Goal: Transaction & Acquisition: Subscribe to service/newsletter

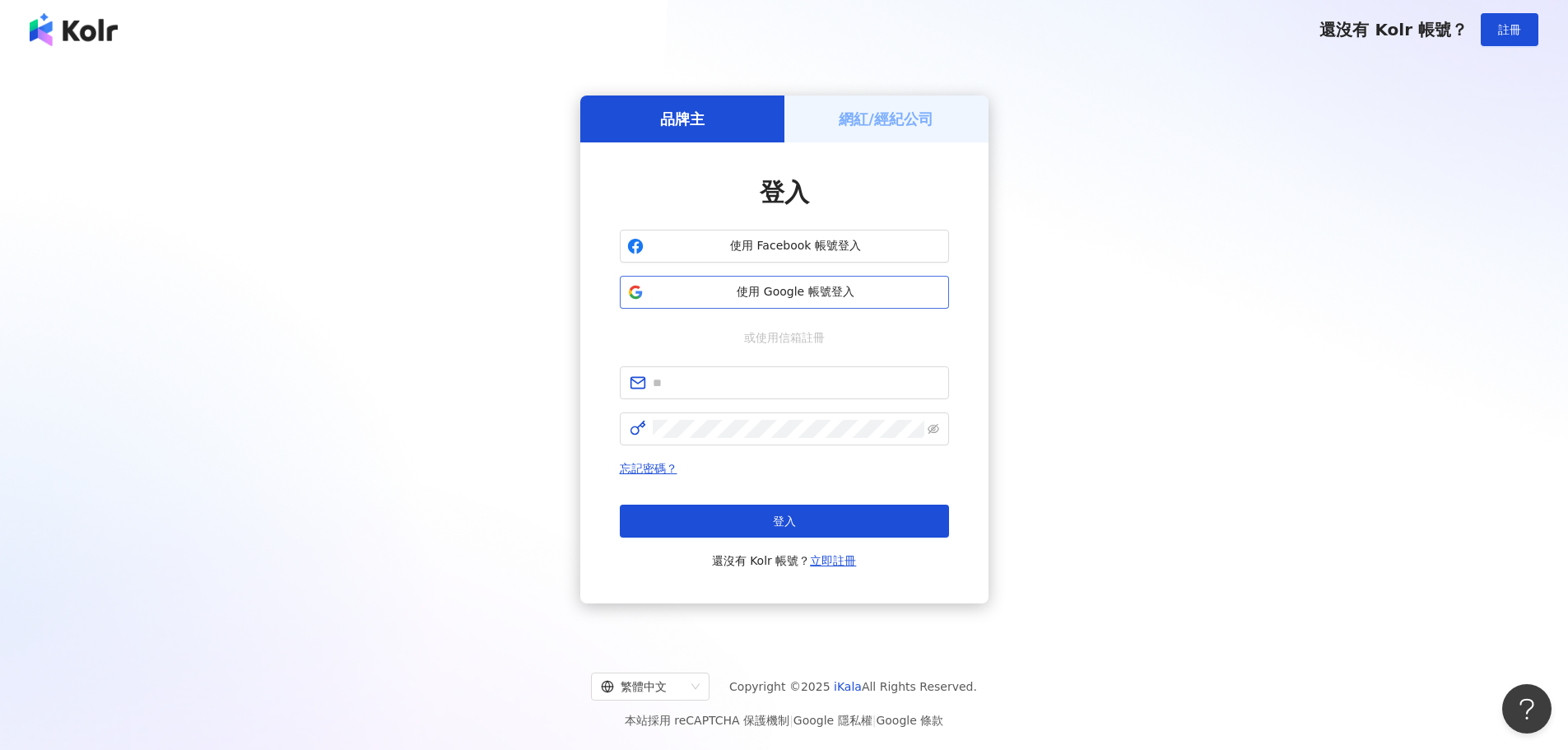
click at [808, 298] on span "使用 Google 帳號登入" at bounding box center [795, 292] width 291 height 17
click at [810, 285] on span "使用 Google 帳號登入" at bounding box center [795, 292] width 291 height 17
click at [783, 296] on span "使用 Google 帳號登入" at bounding box center [795, 292] width 291 height 17
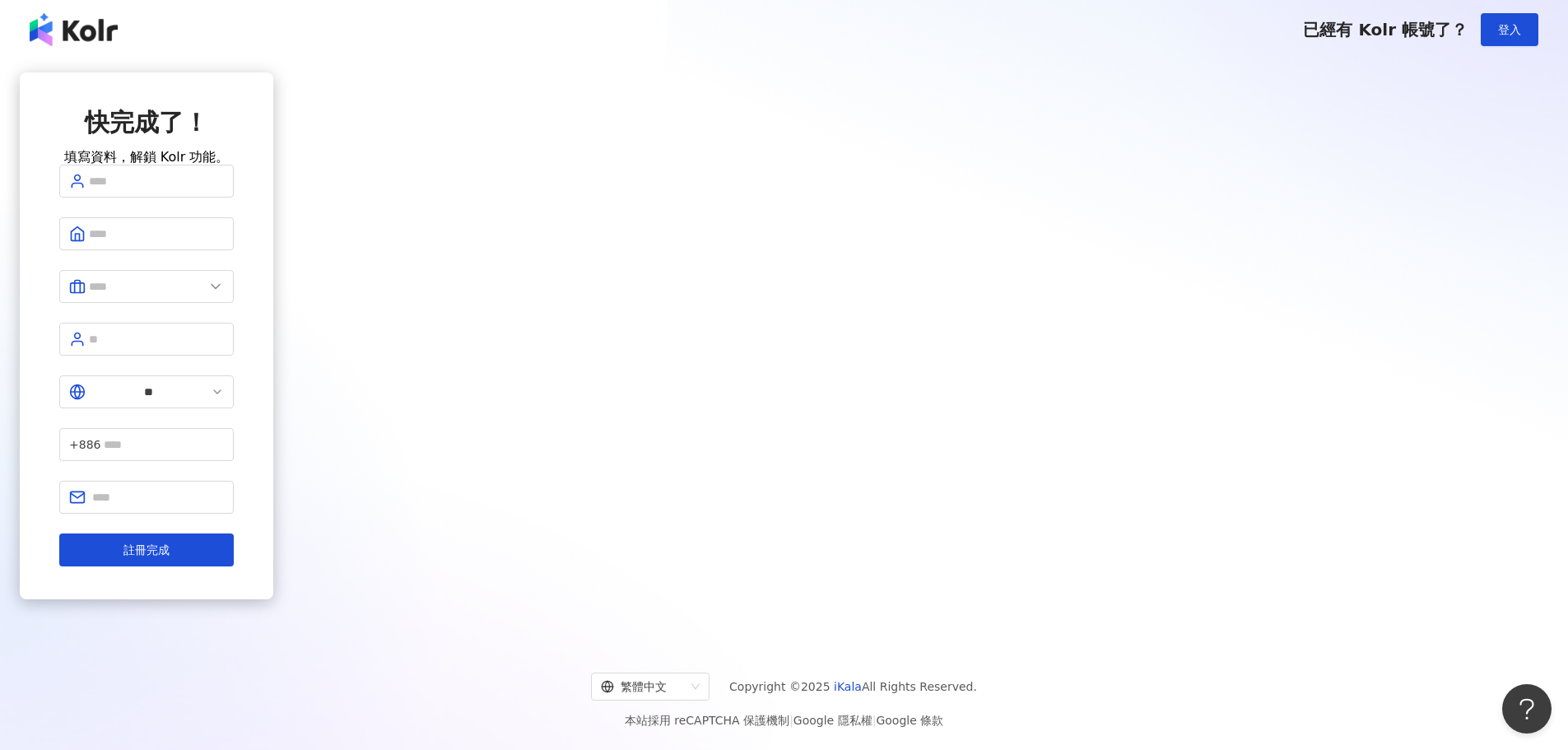
click at [61, 55] on div "已經有 Kolr 帳號了？ 登入" at bounding box center [784, 29] width 1568 height 59
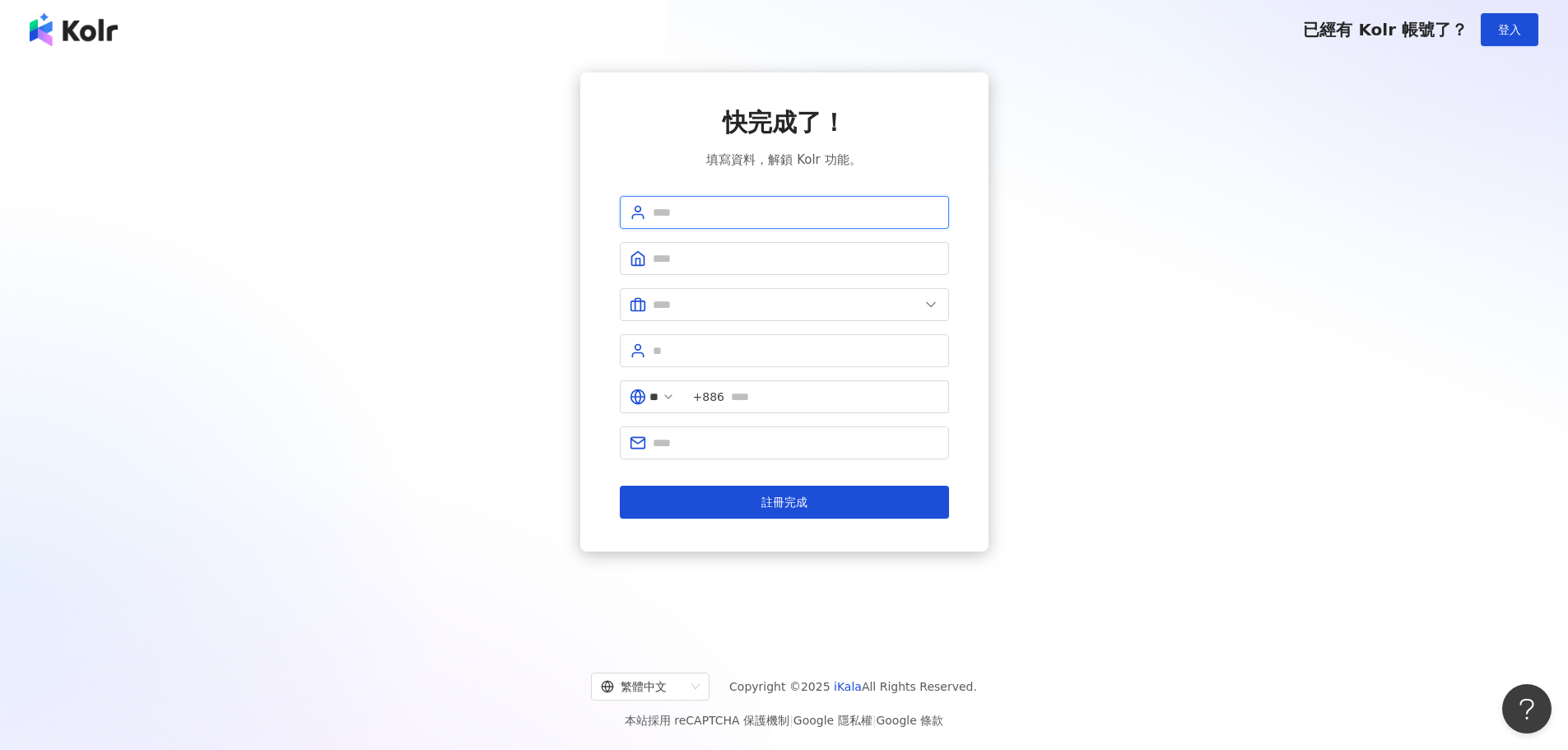
click at [732, 214] on input "text" at bounding box center [795, 212] width 286 height 19
click at [691, 255] on input "text" at bounding box center [795, 258] width 286 height 19
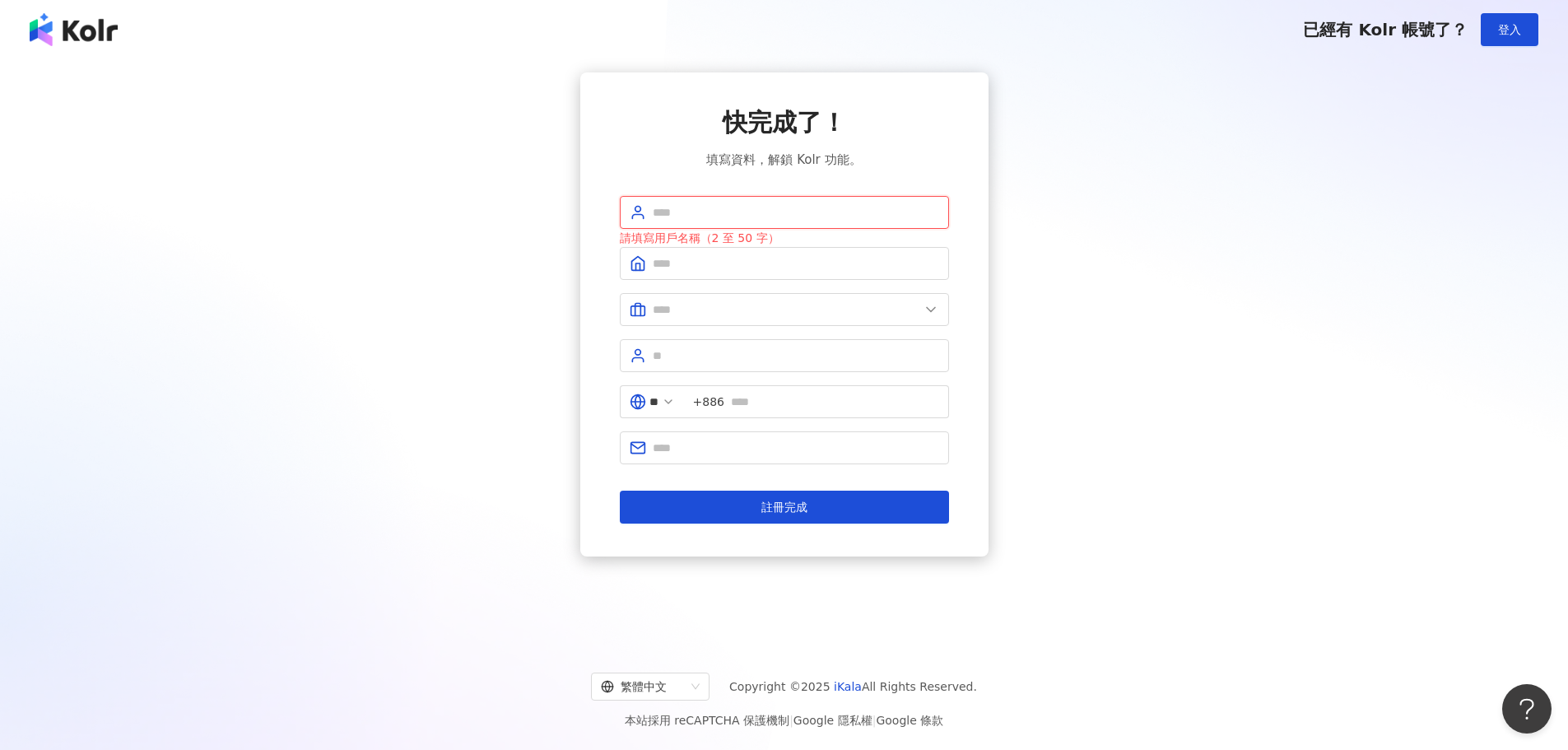
click at [815, 213] on input "text" at bounding box center [795, 212] width 286 height 19
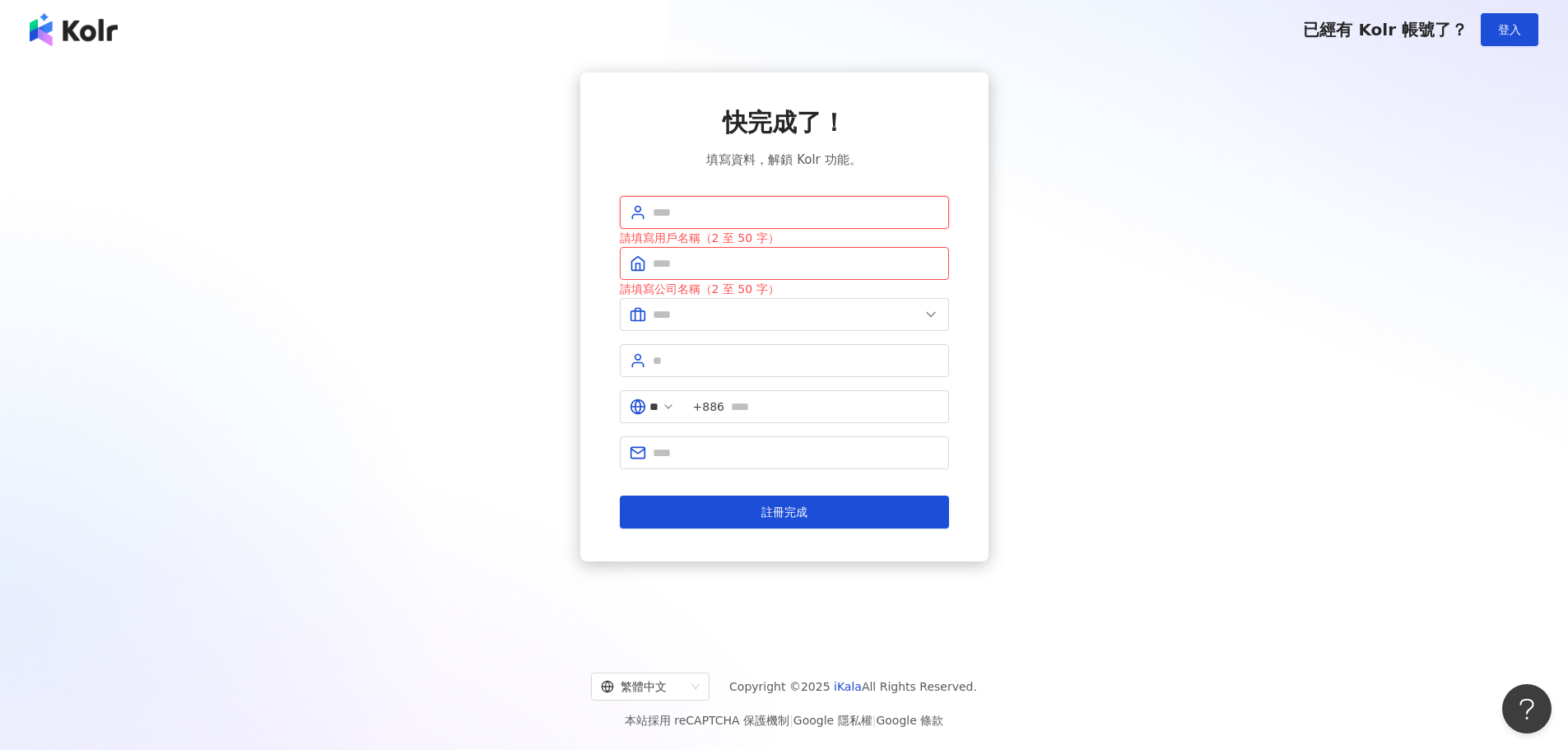
type input "*******"
drag, startPoint x: 847, startPoint y: 216, endPoint x: 370, endPoint y: 201, distance: 477.2
click at [370, 201] on div "快完成了！ 填寫資料，解鎖 Kolr 功能。 ******* 請填寫用戶名稱（2 至 50 字） 請填寫公司名稱（2 至 50 字） ** +886 註冊完成" at bounding box center [783, 317] width 1528 height 489
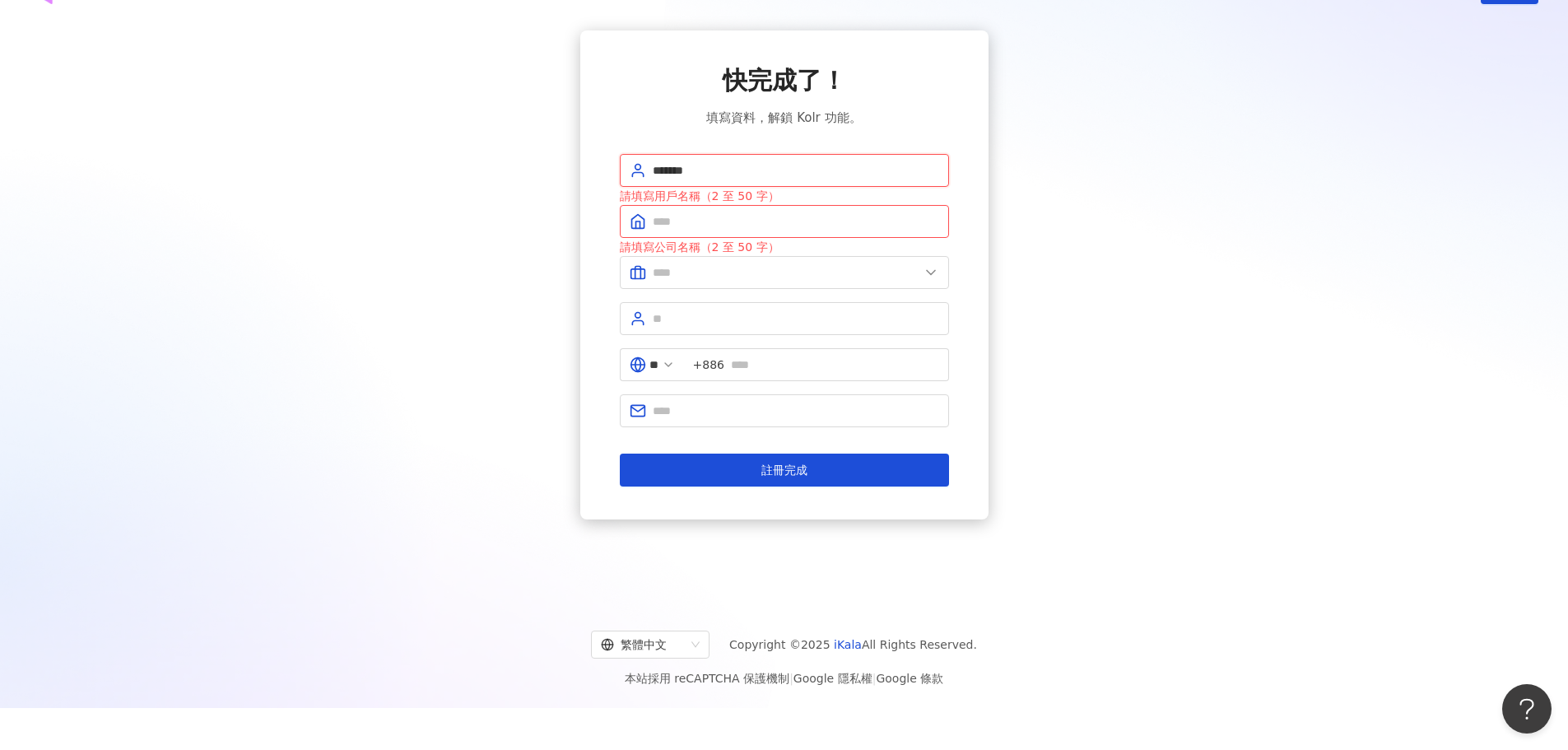
scroll to position [76, 0]
